Goal: Task Accomplishment & Management: Use online tool/utility

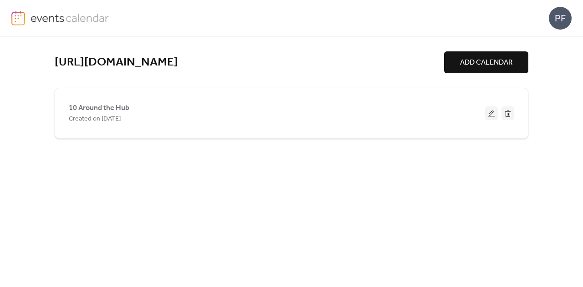
drag, startPoint x: 417, startPoint y: 55, endPoint x: 20, endPoint y: 62, distance: 397.3
click at [20, 62] on div "[URL][DOMAIN_NAME] ADD CALENDAR 10 Around the Hub Created on [DATE]" at bounding box center [291, 162] width 583 height 251
copy link "[URL][DOMAIN_NAME]"
click at [188, 61] on icon at bounding box center [185, 62] width 6 height 6
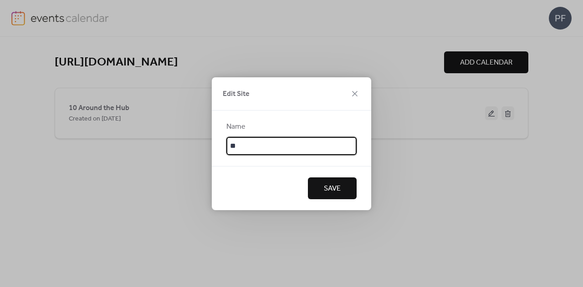
type input "*"
type input "**********"
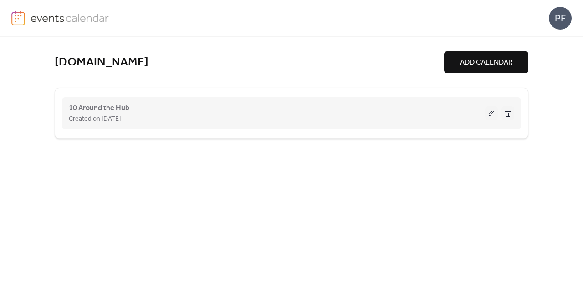
click at [492, 114] on button at bounding box center [491, 114] width 13 height 14
